Goal: Find specific page/section: Locate a particular part of the current website

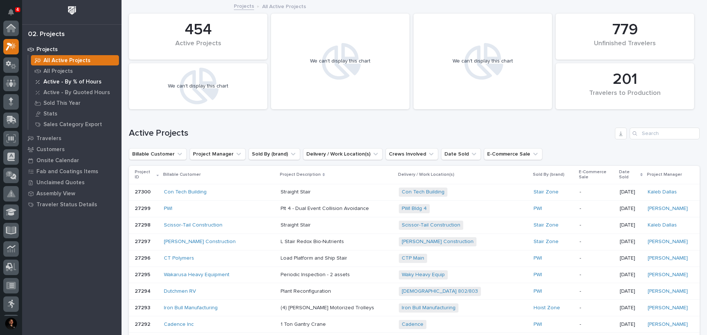
scroll to position [18, 0]
click at [654, 134] on input "Search" at bounding box center [664, 134] width 70 height 12
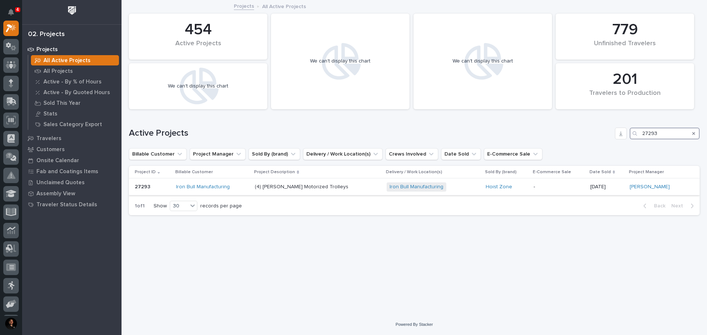
type input "27293"
click at [282, 187] on p "(4) [PERSON_NAME] Motorized Trolleys" at bounding box center [318, 187] width 126 height 6
